Goal: Communication & Community: Ask a question

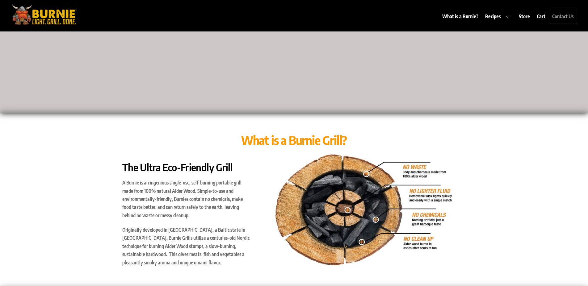
click at [559, 17] on link "Contact Us" at bounding box center [562, 16] width 27 height 14
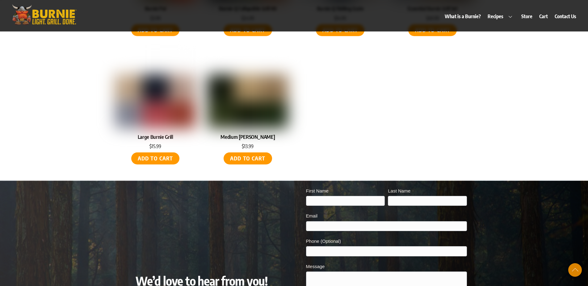
drag, startPoint x: 365, startPoint y: 115, endPoint x: 361, endPoint y: 107, distance: 8.7
click at [365, 113] on ul "Burnie Pal $ 3.99 Add to cart Burnie-Q Collapsible Grill Kit $ 24.99 Add to car…" at bounding box center [294, 47] width 358 height 257
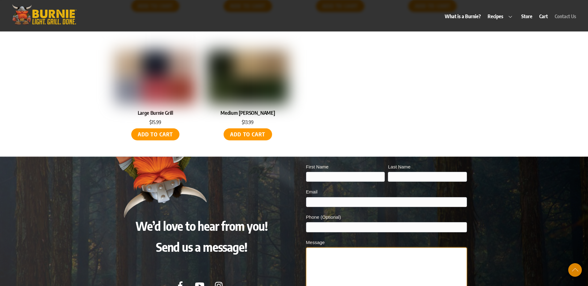
drag, startPoint x: 335, startPoint y: 203, endPoint x: 340, endPoint y: 195, distance: 9.4
click at [336, 239] on div "Message" at bounding box center [386, 272] width 161 height 67
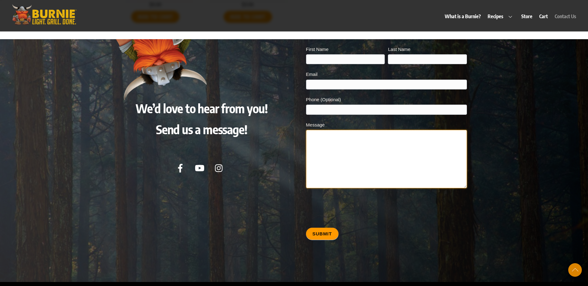
scroll to position [3145, 0]
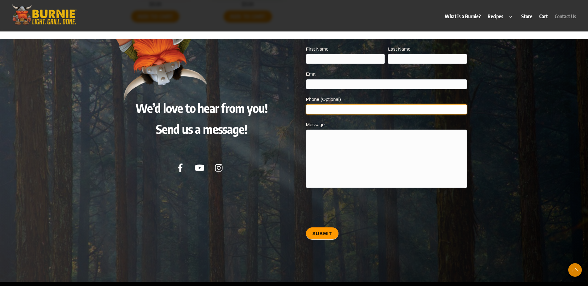
drag, startPoint x: 339, startPoint y: 106, endPoint x: 344, endPoint y: 111, distance: 6.8
click at [344, 111] on div "First Name Last Name Email Phone (Optional) Message reCAPTCHA Submit If you are…" at bounding box center [386, 147] width 161 height 204
type input "7543064609"
type input "[PERSON_NAME]"
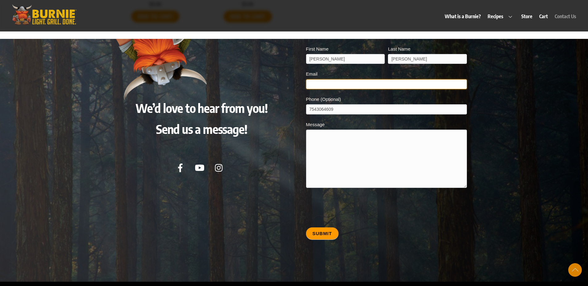
type input "[EMAIL_ADDRESS][DOMAIN_NAME]"
click at [338, 160] on textarea "Message" at bounding box center [386, 159] width 161 height 58
type textarea "Hello. I'm [PERSON_NAME], Vice President of Franchise Development with Franchis…"
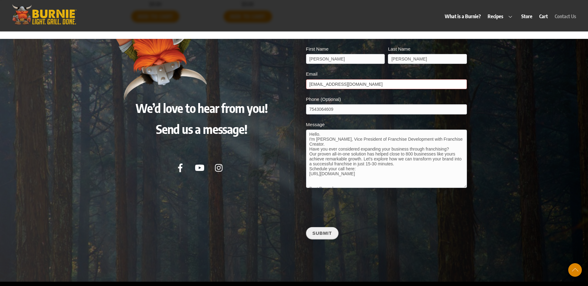
click at [325, 228] on button "Submit" at bounding box center [322, 233] width 32 height 12
